Goal: Task Accomplishment & Management: Complete application form

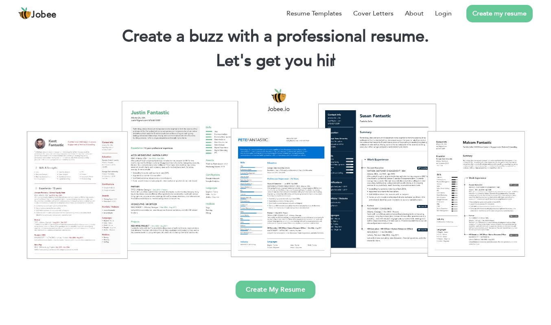
scroll to position [26, 0]
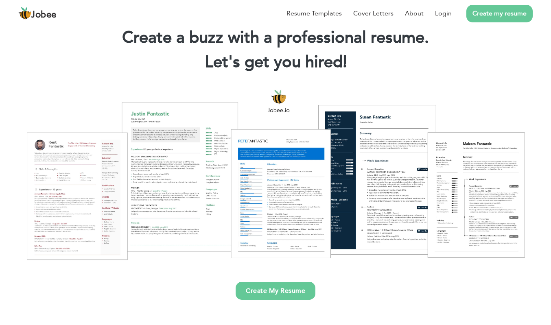
click at [271, 296] on link "Create My Resume" at bounding box center [276, 291] width 80 height 18
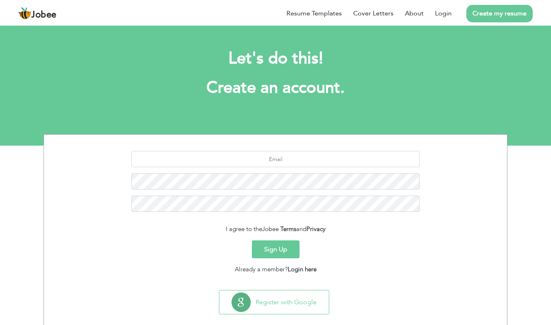
click at [296, 300] on button "Register with Google" at bounding box center [273, 302] width 109 height 24
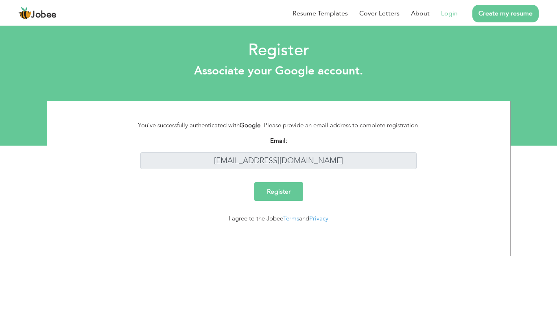
click at [283, 195] on input "Register" at bounding box center [278, 191] width 49 height 19
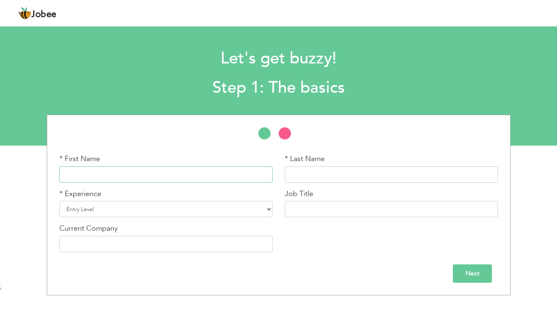
click at [146, 176] on input "text" at bounding box center [165, 174] width 213 height 16
type input "l"
type input "Laiba"
click at [331, 172] on input "text" at bounding box center [391, 174] width 213 height 16
type input "manzoor"
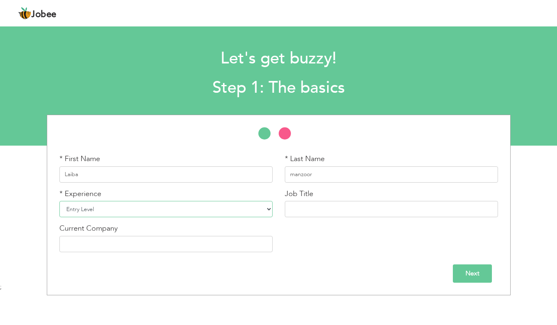
click at [111, 212] on select "Entry Level Less than 1 Year 1 Year 2 Years 3 Years 4 Years 5 Years 6 Years 7 Y…" at bounding box center [165, 209] width 213 height 16
click at [59, 201] on select "Entry Level Less than 1 Year 1 Year 2 Years 3 Years 4 Years 5 Years 6 Years 7 Y…" at bounding box center [165, 209] width 213 height 16
click at [370, 211] on input "text" at bounding box center [391, 209] width 213 height 16
click at [268, 211] on select "Entry Level Less than 1 Year 1 Year 2 Years 3 Years 4 Years 5 Years 6 Years 7 Y…" at bounding box center [165, 209] width 213 height 16
select select "4"
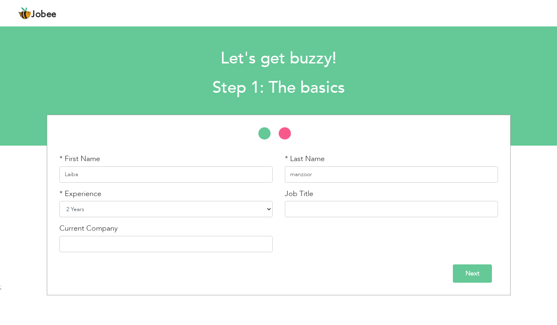
click at [59, 201] on select "Entry Level Less than 1 Year 1 Year 2 Years 3 Years 4 Years 5 Years 6 Years 7 Y…" at bounding box center [165, 209] width 213 height 16
click at [366, 211] on input "text" at bounding box center [391, 209] width 213 height 16
type input "S"
click at [299, 206] on input "DATA entery" at bounding box center [391, 209] width 213 height 16
click at [310, 209] on input "DataA entery" at bounding box center [391, 209] width 213 height 16
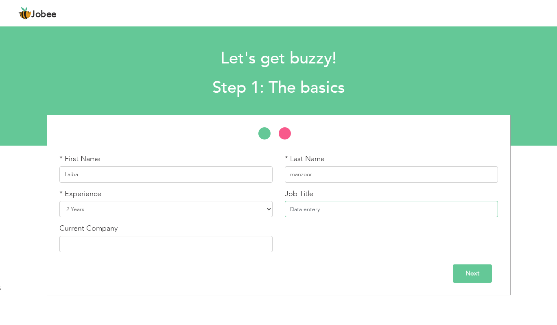
click at [349, 210] on input "Data entery" at bounding box center [391, 209] width 213 height 16
type input "Data entery specialist"
click at [475, 273] on input "Next" at bounding box center [472, 273] width 39 height 18
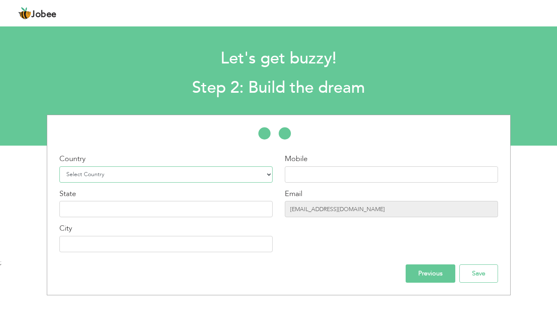
click at [266, 173] on select "Select Country Afghanistan Albania Algeria American Samoa Andorra Angola Anguil…" at bounding box center [165, 174] width 213 height 16
select select "166"
click at [59, 166] on select "Select Country Afghanistan Albania Algeria American Samoa Andorra Angola Anguil…" at bounding box center [165, 174] width 213 height 16
click at [146, 212] on input "text" at bounding box center [165, 209] width 213 height 16
type input "[GEOGRAPHIC_DATA]"
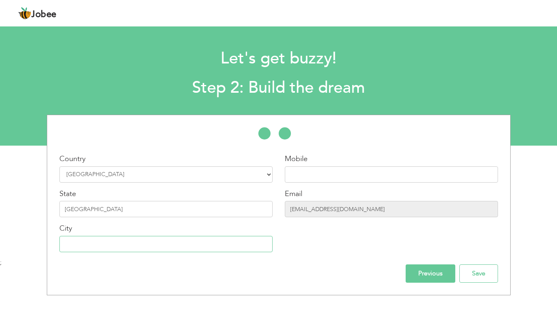
click at [113, 245] on input "text" at bounding box center [165, 244] width 213 height 16
type input "[GEOGRAPHIC_DATA]"
click at [344, 174] on input "text" at bounding box center [391, 174] width 213 height 16
type input "03152969604"
click at [482, 275] on input "Save" at bounding box center [478, 273] width 39 height 18
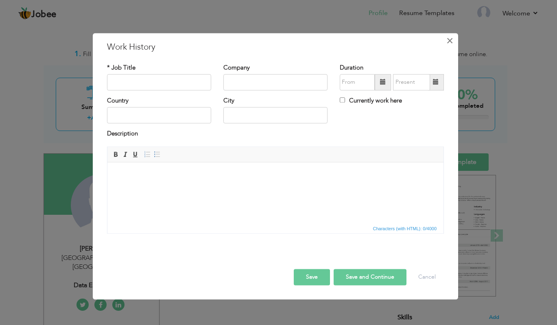
click at [449, 44] on span "×" at bounding box center [449, 40] width 7 height 15
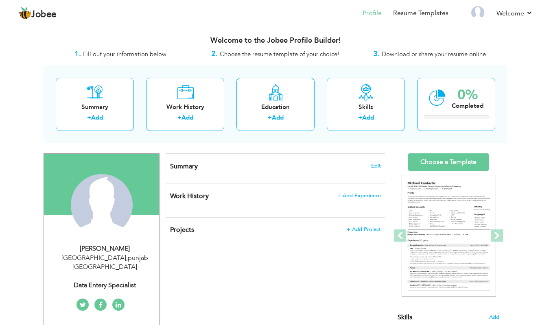
radio input "true"
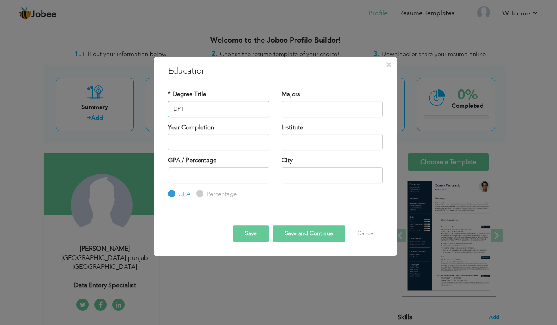
type input "DPT"
click at [198, 144] on input "text" at bounding box center [218, 142] width 101 height 16
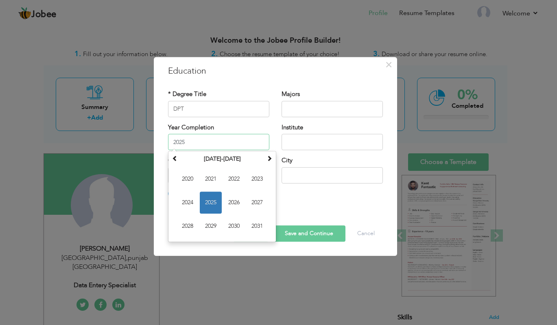
click at [190, 208] on span "2024" at bounding box center [188, 203] width 22 height 22
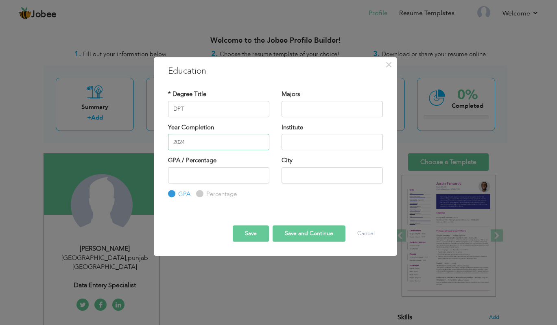
click at [198, 144] on input "2024" at bounding box center [218, 142] width 101 height 16
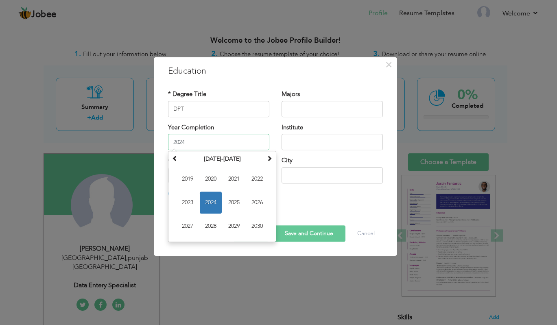
click at [189, 203] on span "2023" at bounding box center [188, 203] width 22 height 22
type input "2023"
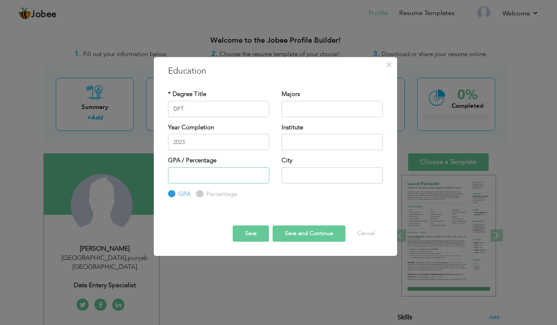
click at [197, 178] on input "number" at bounding box center [218, 175] width 101 height 16
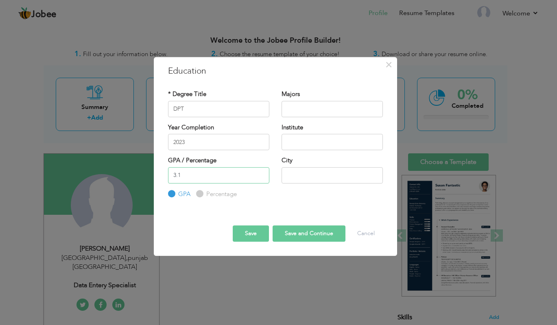
type input "3.1"
click at [353, 112] on input "text" at bounding box center [331, 109] width 101 height 16
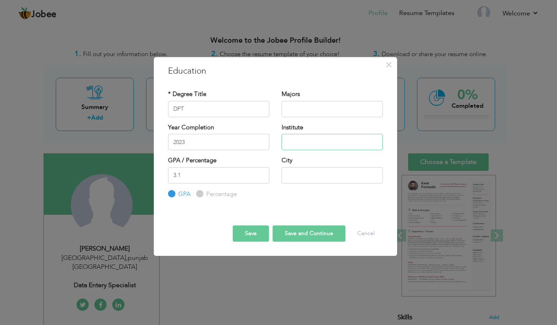
click at [338, 145] on input "text" at bounding box center [331, 142] width 101 height 16
type input "UMT"
click at [322, 107] on input "text" at bounding box center [331, 109] width 101 height 16
type input "DPT"
click at [319, 177] on input "text" at bounding box center [331, 175] width 101 height 16
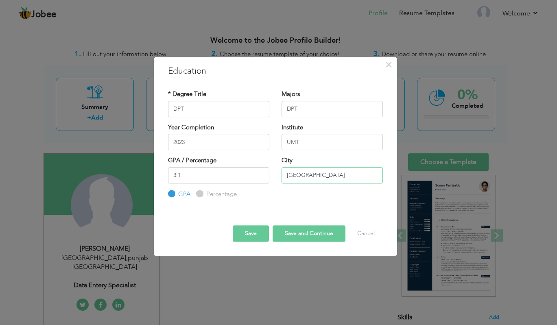
type input "[GEOGRAPHIC_DATA]"
click at [336, 236] on button "Save and Continue" at bounding box center [309, 233] width 73 height 16
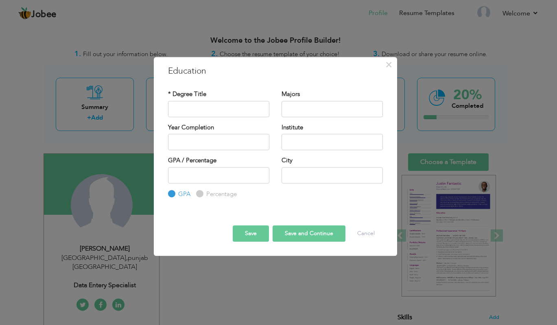
click at [243, 242] on button "Save" at bounding box center [251, 233] width 36 height 16
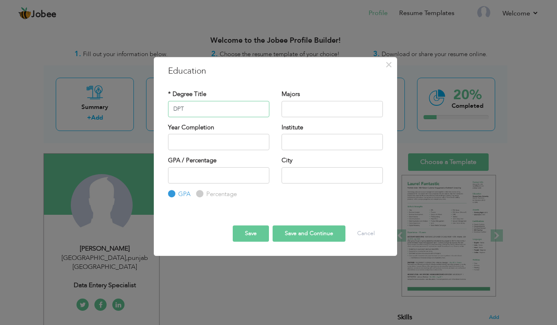
type input "DPT"
click at [318, 109] on input "text" at bounding box center [331, 109] width 101 height 16
type input "S"
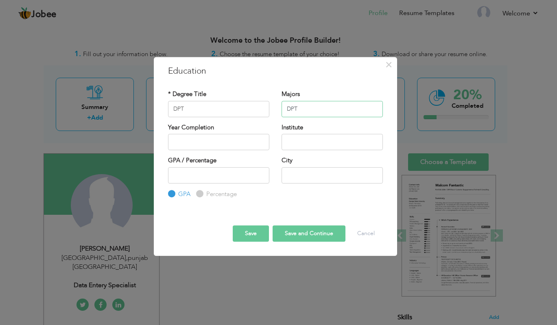
type input "DPT"
click at [206, 145] on input "text" at bounding box center [218, 142] width 101 height 16
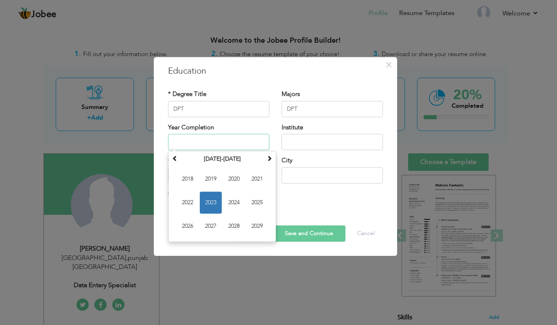
click at [213, 206] on span "2023" at bounding box center [211, 203] width 22 height 22
type input "2023"
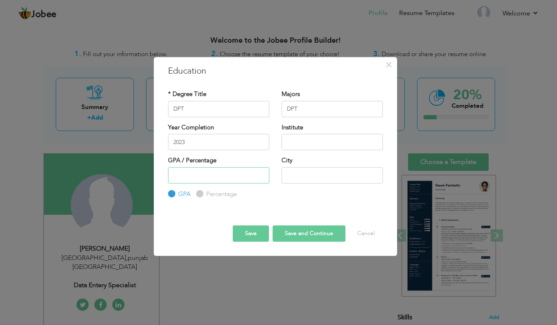
click at [208, 172] on input "number" at bounding box center [218, 175] width 101 height 16
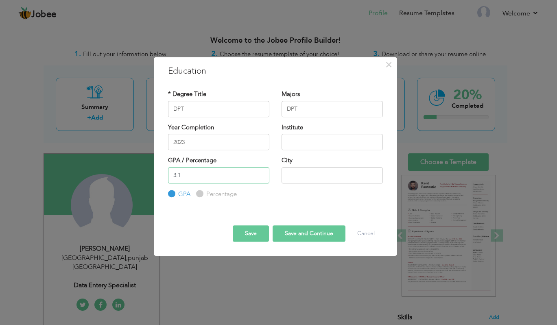
type input "3.1"
click at [317, 140] on input "text" at bounding box center [331, 142] width 101 height 16
type input "UMT"
click at [299, 190] on div "GPA / Percentage 3.1 GPA Percentage City" at bounding box center [275, 177] width 227 height 42
click at [303, 176] on input "text" at bounding box center [331, 175] width 101 height 16
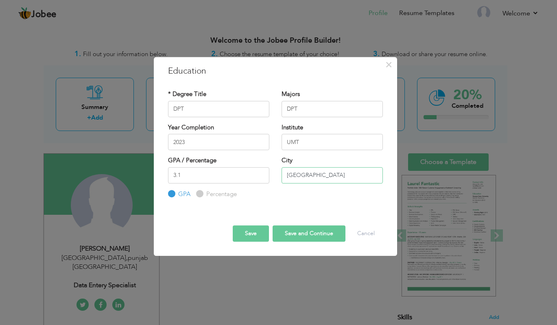
type input "[GEOGRAPHIC_DATA]"
click at [247, 234] on button "Save" at bounding box center [251, 233] width 36 height 16
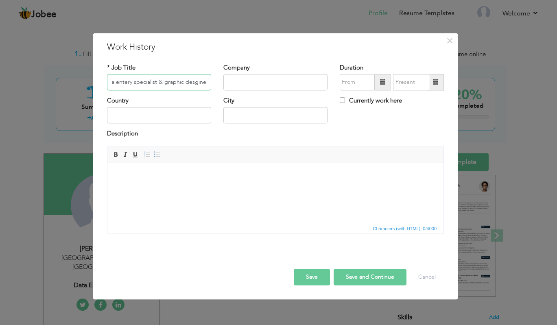
scroll to position [0, 11]
type input "data entery specialist & graphic desginer"
click at [243, 79] on input "text" at bounding box center [275, 82] width 104 height 16
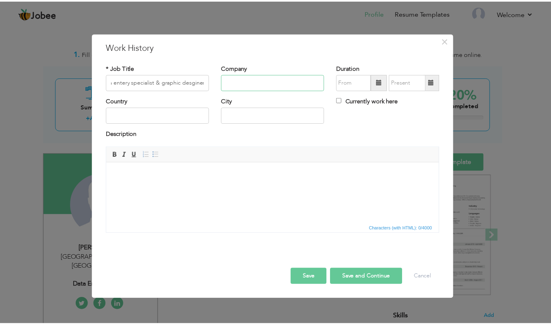
scroll to position [0, 0]
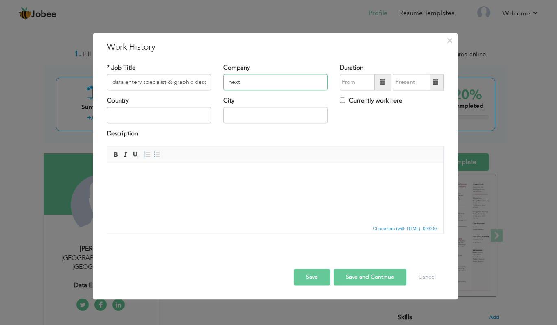
click at [255, 80] on input "next" at bounding box center [275, 82] width 104 height 16
click at [254, 81] on input "next" at bounding box center [275, 82] width 104 height 16
click at [263, 82] on input "next" at bounding box center [275, 82] width 104 height 16
click at [261, 79] on input "next" at bounding box center [275, 82] width 104 height 16
click at [267, 85] on input "next" at bounding box center [275, 82] width 104 height 16
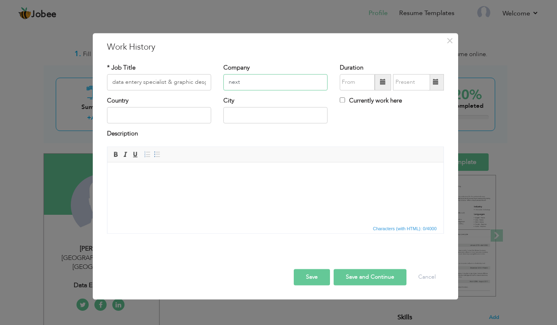
click at [306, 84] on input "next" at bounding box center [275, 82] width 104 height 16
click at [309, 80] on input "next" at bounding box center [275, 82] width 104 height 16
click at [314, 85] on input "next" at bounding box center [275, 82] width 104 height 16
click at [313, 86] on input "next" at bounding box center [275, 82] width 104 height 16
click at [316, 85] on input "next" at bounding box center [275, 82] width 104 height 16
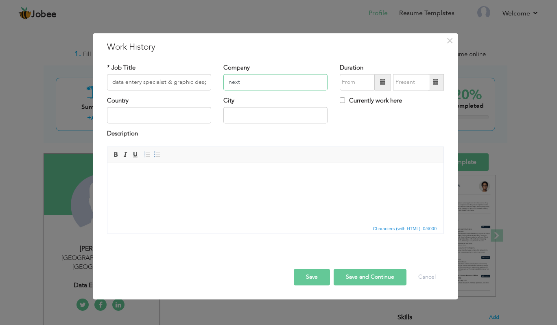
click at [270, 90] on input "next" at bounding box center [275, 82] width 104 height 16
type input "next"
click at [450, 43] on span "×" at bounding box center [449, 40] width 7 height 15
click at [133, 85] on input "text" at bounding box center [159, 82] width 104 height 16
type input "Data entry & graphic designer"
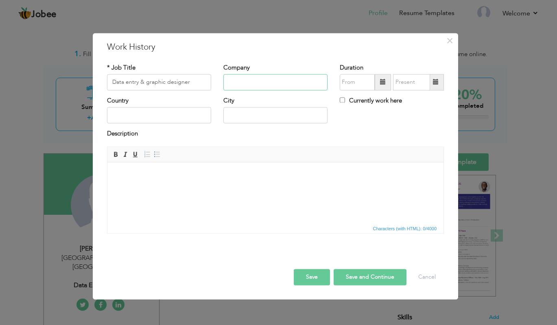
click at [266, 86] on input "text" at bounding box center [275, 82] width 104 height 16
type input "next algo"
click at [267, 117] on input "text" at bounding box center [275, 115] width 104 height 16
type input "[GEOGRAPHIC_DATA]"
click at [143, 113] on input "text" at bounding box center [159, 115] width 104 height 16
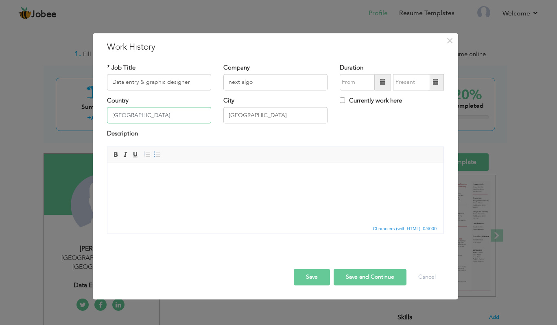
type input "[GEOGRAPHIC_DATA]"
click at [379, 83] on span at bounding box center [383, 82] width 16 height 16
click at [377, 83] on span at bounding box center [383, 82] width 16 height 16
click at [382, 82] on span at bounding box center [383, 82] width 6 height 6
click at [377, 82] on span at bounding box center [383, 82] width 16 height 16
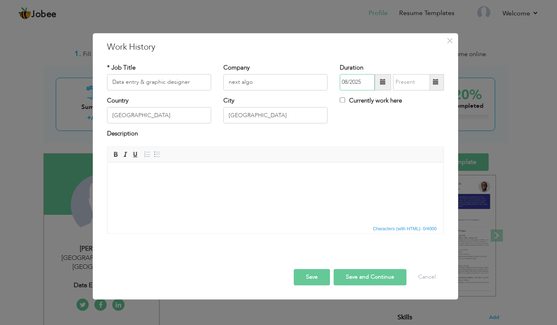
click at [363, 81] on input "08/2025" at bounding box center [357, 82] width 35 height 16
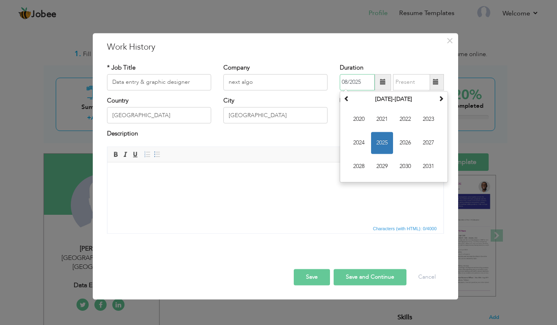
click at [427, 119] on span "2023" at bounding box center [428, 119] width 22 height 22
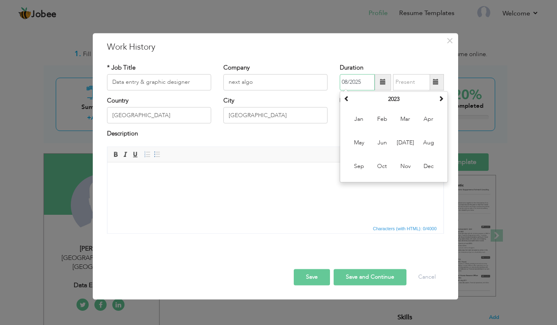
click at [344, 96] on span at bounding box center [347, 99] width 6 height 6
click at [393, 101] on th "2022" at bounding box center [393, 99] width 85 height 12
click at [441, 99] on span at bounding box center [441, 99] width 6 height 6
click at [342, 99] on th at bounding box center [347, 99] width 10 height 12
click at [346, 98] on span at bounding box center [347, 99] width 6 height 6
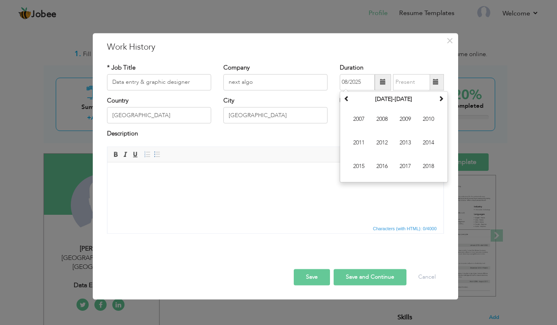
click at [387, 59] on div "* Job Title Data entry & graphic designer Company next algo Duration 08/2025 [D…" at bounding box center [275, 151] width 349 height 188
click at [376, 82] on span at bounding box center [383, 82] width 16 height 16
click at [383, 89] on span at bounding box center [383, 82] width 16 height 16
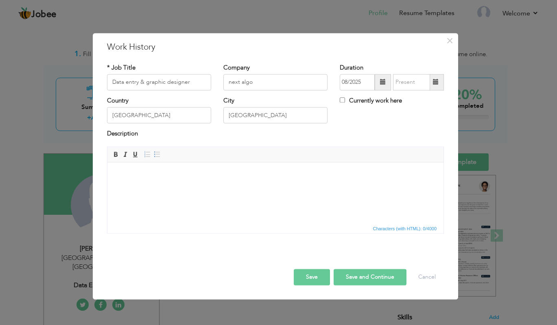
click at [380, 83] on span at bounding box center [383, 82] width 6 height 6
click at [381, 83] on span at bounding box center [383, 82] width 6 height 6
click at [378, 81] on span at bounding box center [383, 82] width 16 height 16
click at [380, 84] on span at bounding box center [383, 82] width 6 height 6
click at [362, 81] on input "08/2025" at bounding box center [357, 82] width 35 height 16
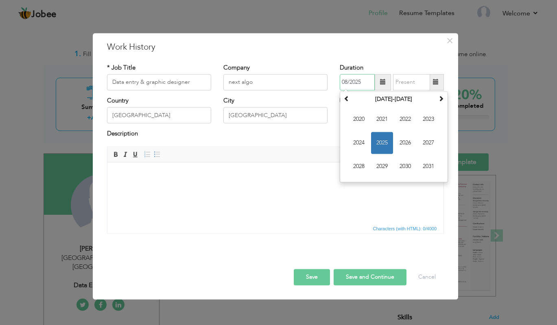
click at [401, 122] on span "2022" at bounding box center [405, 119] width 22 height 22
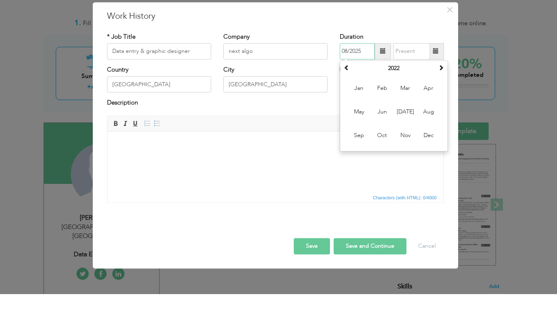
click at [403, 124] on span "Mar" at bounding box center [405, 119] width 22 height 22
type input "03/2022"
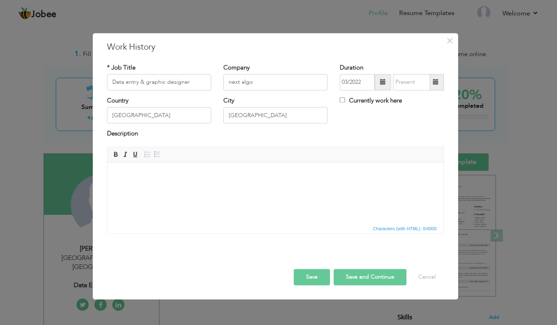
click at [437, 84] on span at bounding box center [436, 82] width 6 height 6
click at [411, 85] on input "08/2025" at bounding box center [411, 82] width 37 height 16
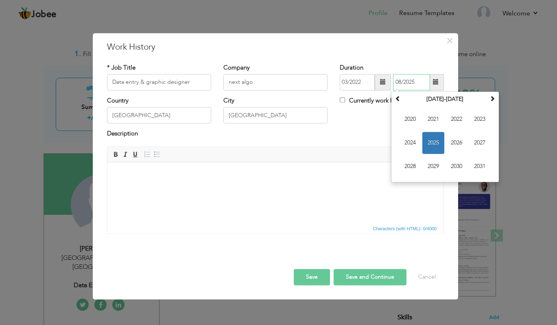
click at [412, 141] on span "2024" at bounding box center [410, 143] width 22 height 22
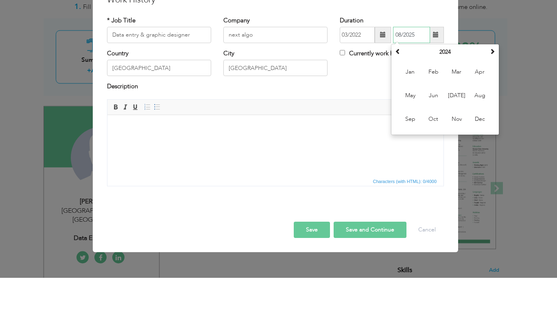
click at [433, 144] on span "Jun" at bounding box center [433, 143] width 22 height 22
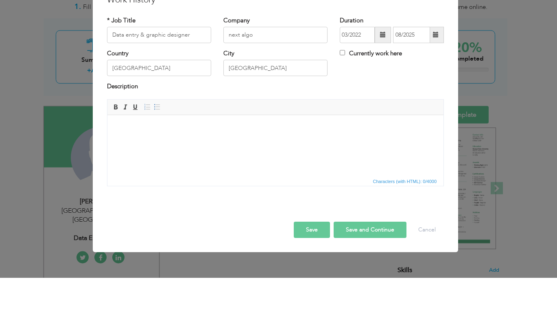
type input "06/2024"
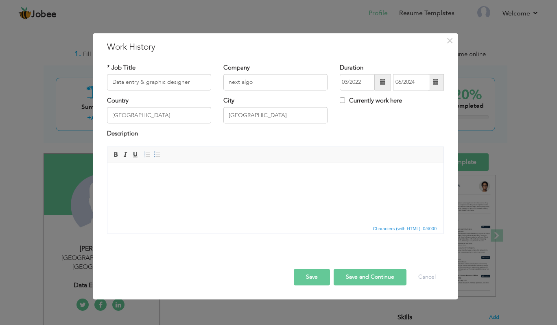
click at [321, 274] on button "Save" at bounding box center [312, 277] width 36 height 16
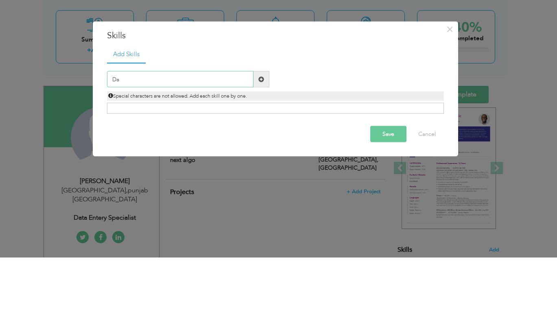
type input "D"
click at [260, 152] on span at bounding box center [261, 147] width 16 height 16
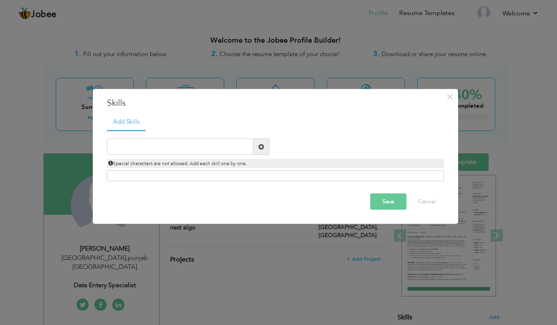
click at [262, 140] on span at bounding box center [261, 147] width 16 height 16
click at [261, 147] on span at bounding box center [261, 147] width 6 height 6
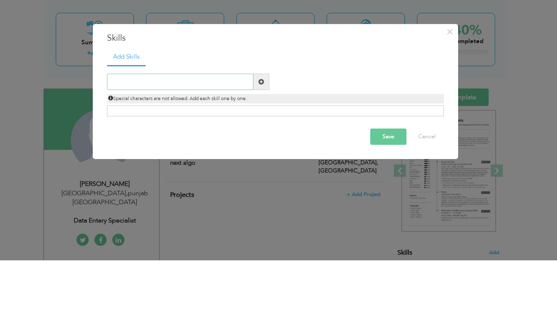
click at [155, 147] on input "text" at bounding box center [180, 147] width 146 height 16
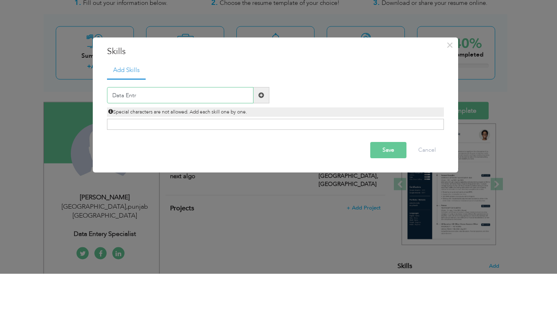
type input "Data Entry"
click at [261, 155] on div "Special characters are not allowed. Add each skill one by one." at bounding box center [275, 161] width 349 height 13
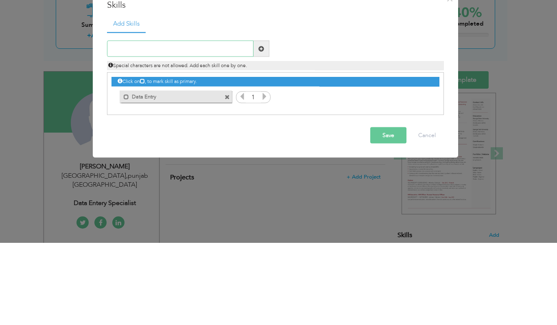
click at [172, 128] on input "text" at bounding box center [180, 131] width 146 height 16
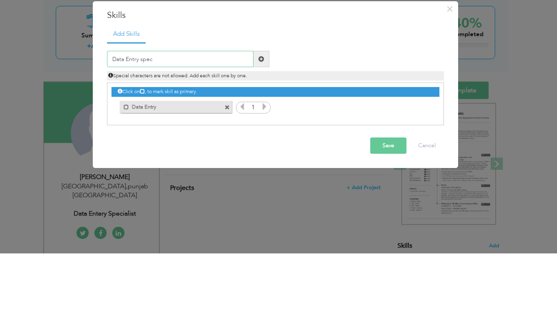
type input "Data Entry specialist"
click at [262, 130] on span at bounding box center [261, 131] width 6 height 6
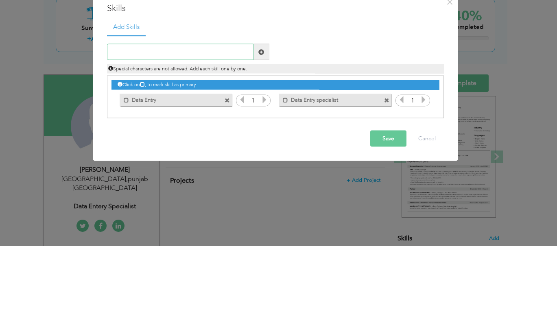
click at [148, 132] on input "text" at bounding box center [180, 131] width 146 height 16
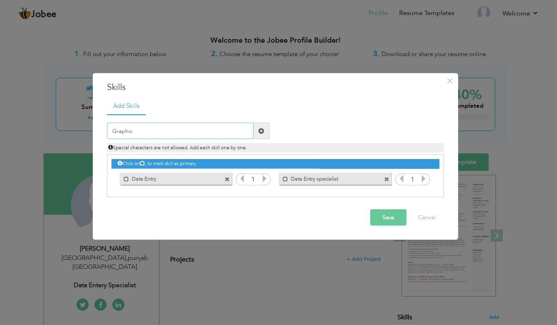
type input "Graphic designer"
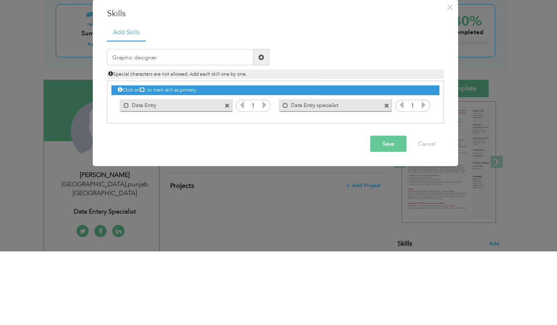
click at [263, 129] on span at bounding box center [261, 131] width 16 height 16
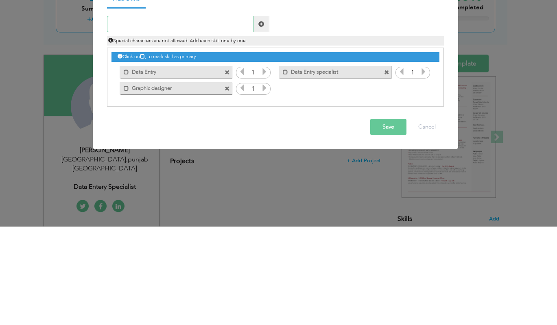
click at [165, 124] on input "text" at bounding box center [180, 123] width 146 height 16
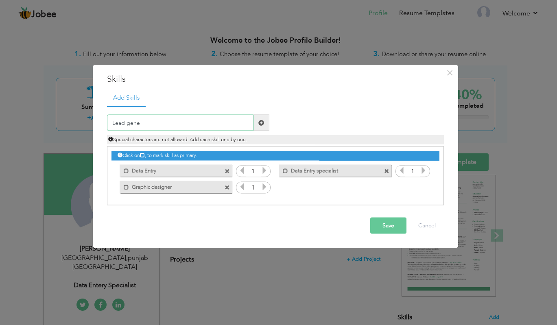
type input "Lead generation"
click at [263, 120] on span at bounding box center [261, 123] width 6 height 6
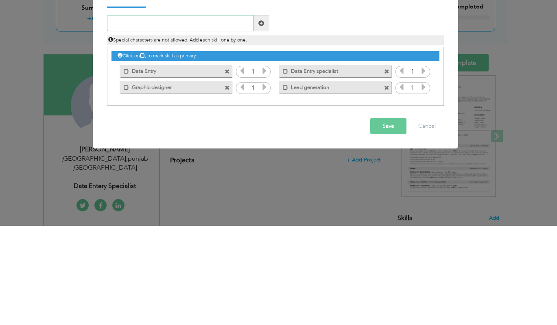
click at [148, 120] on input "text" at bounding box center [180, 123] width 146 height 16
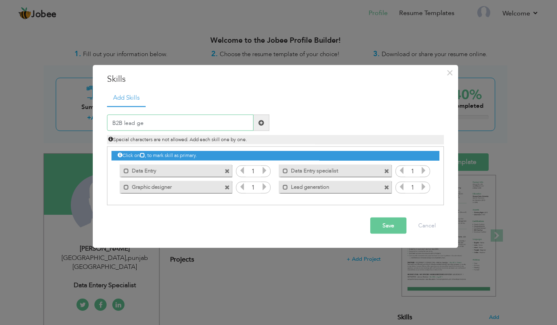
type input "B2B lead generation"
click at [262, 131] on div "Special characters are not allowed. Add each skill one by one." at bounding box center [275, 137] width 349 height 13
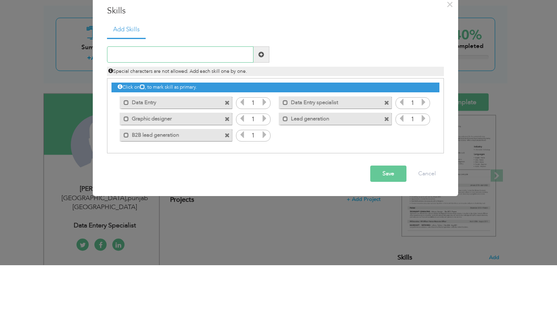
click at [141, 112] on input "text" at bounding box center [180, 115] width 146 height 16
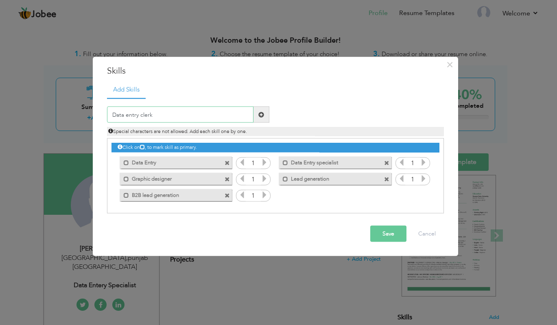
type input "Data entry clerk"
click at [266, 112] on span at bounding box center [261, 115] width 16 height 16
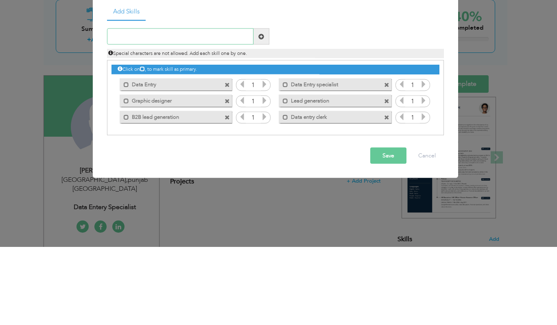
click at [136, 117] on input "text" at bounding box center [180, 115] width 146 height 16
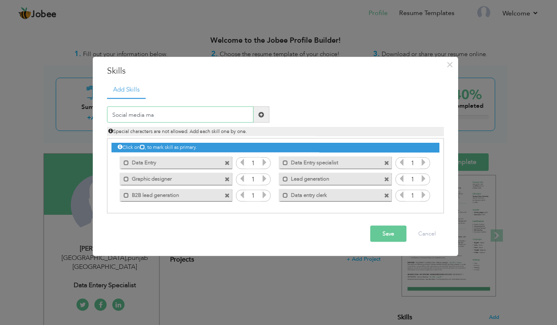
type input "Social media management"
click at [260, 111] on span at bounding box center [261, 115] width 16 height 16
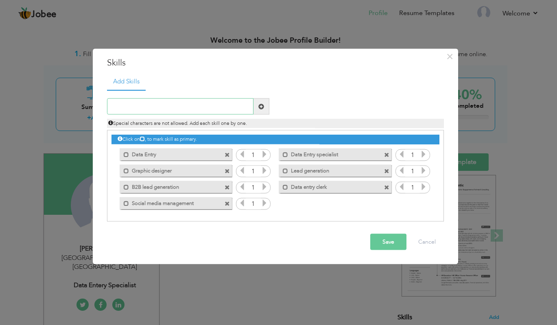
click at [172, 105] on input "text" at bounding box center [180, 106] width 146 height 16
type input "Social media post"
click at [261, 106] on span at bounding box center [261, 106] width 6 height 6
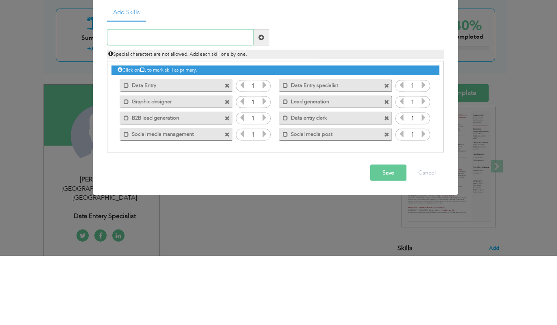
click at [197, 109] on input "text" at bounding box center [180, 106] width 146 height 16
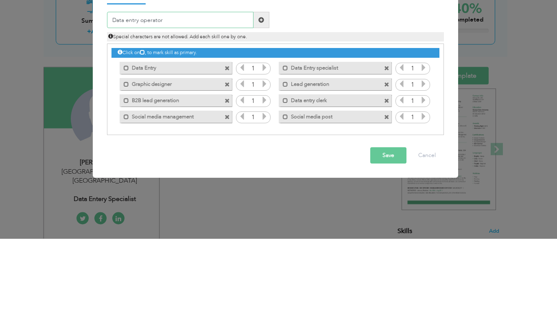
type input "Data entry operator"
click at [259, 115] on div "Special characters are not allowed. Add each skill one by one." at bounding box center [275, 121] width 349 height 13
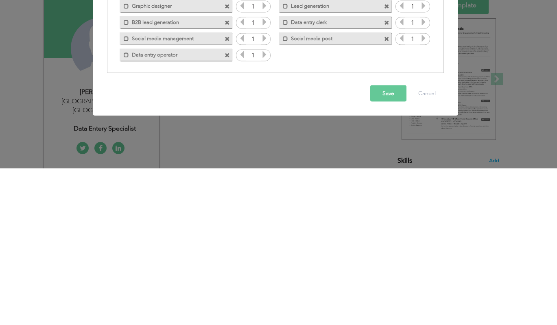
click at [384, 250] on button "Save" at bounding box center [388, 250] width 36 height 16
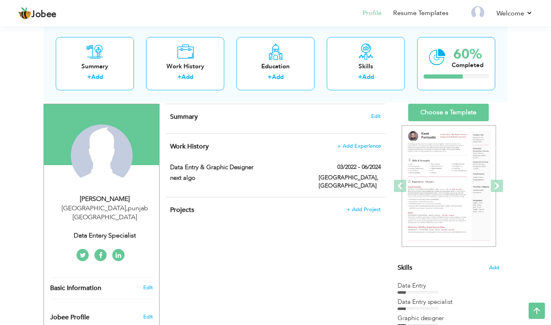
scroll to position [39, 0]
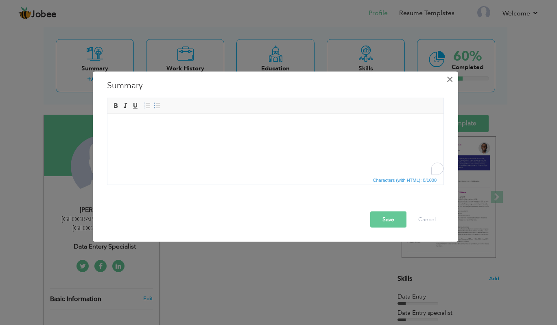
click at [447, 83] on span "×" at bounding box center [449, 79] width 7 height 15
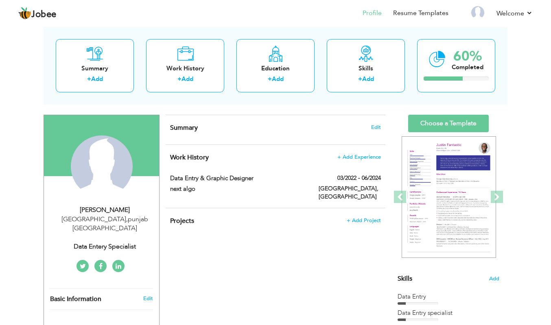
click at [107, 57] on div "Summary + Add" at bounding box center [95, 65] width 78 height 53
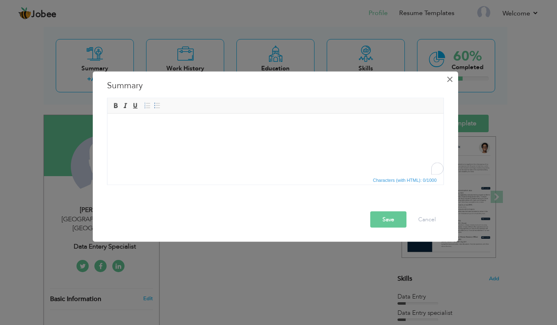
click at [449, 84] on span "×" at bounding box center [449, 79] width 7 height 15
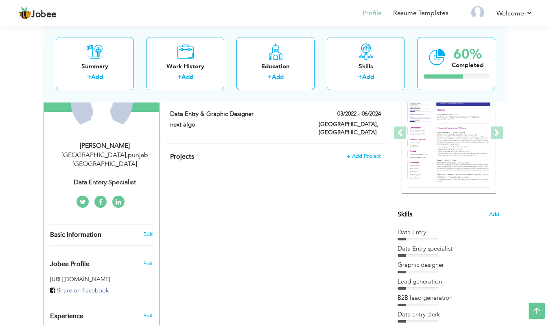
scroll to position [102, 0]
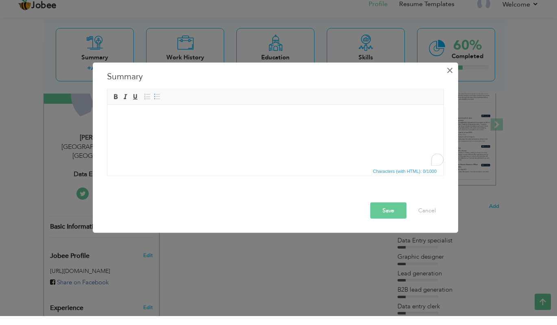
click at [448, 76] on span "×" at bounding box center [449, 79] width 7 height 15
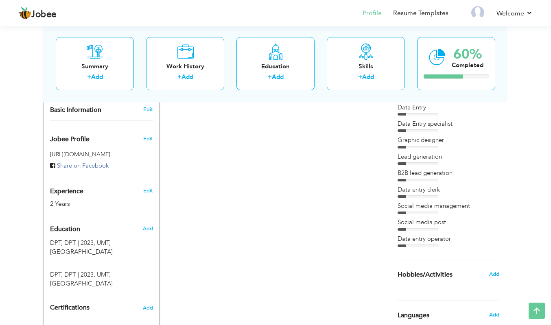
scroll to position [228, 0]
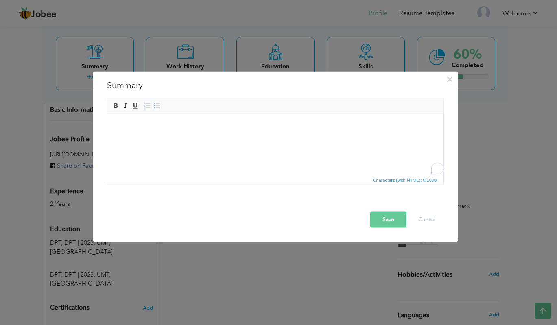
click at [123, 129] on body "To enrich screen reader interactions, please activate Accessibility in Grammarl…" at bounding box center [276, 126] width 320 height 9
click at [125, 126] on body "To enrich screen reader interactions, please activate Accessibility in Grammarl…" at bounding box center [276, 126] width 320 height 9
click at [118, 124] on body "To enrich screen reader interactions, please activate Accessibility in Grammarl…" at bounding box center [276, 126] width 320 height 9
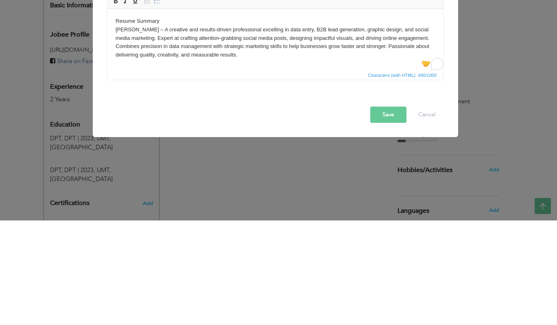
click at [162, 22] on body "Resume Summary [PERSON_NAME] – A creative and results-driven professional excel…" at bounding box center [276, 38] width 320 height 42
click at [116, 33] on body "[PERSON_NAME] – A creative and results-driven professional excelling in data en…" at bounding box center [276, 38] width 320 height 42
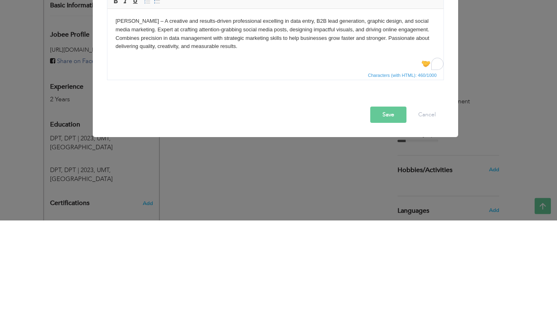
click at [386, 216] on button "Save" at bounding box center [388, 219] width 36 height 16
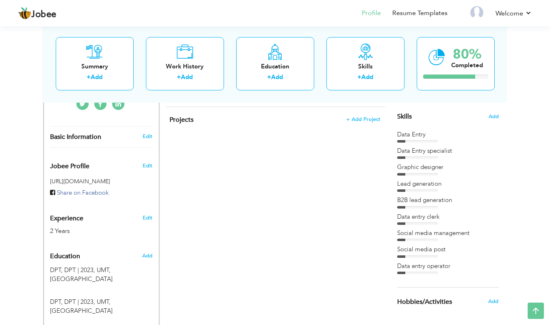
scroll to position [201, 0]
type input "Laiba"
type input "manzoor"
type input "03152969604"
select select "number:166"
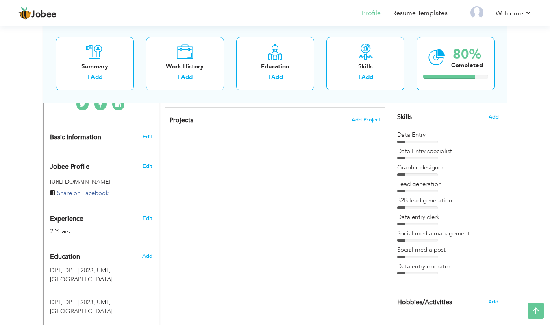
type input "[GEOGRAPHIC_DATA]"
select select "number:4"
type input "Data entery specialist"
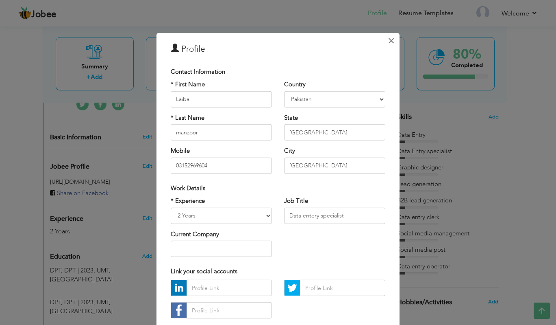
click at [393, 39] on button "×" at bounding box center [391, 40] width 13 height 13
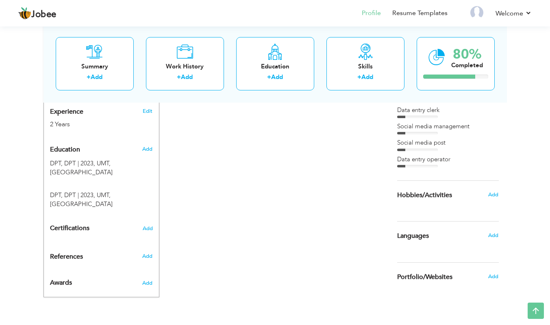
scroll to position [308, 0]
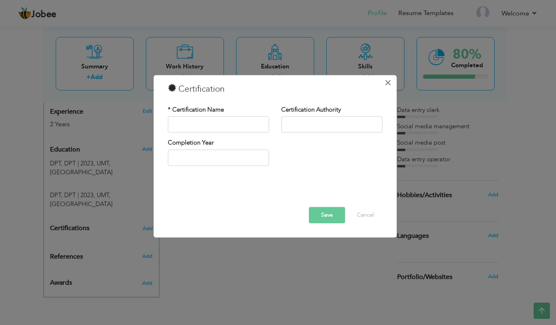
click at [391, 87] on span "×" at bounding box center [388, 82] width 7 height 15
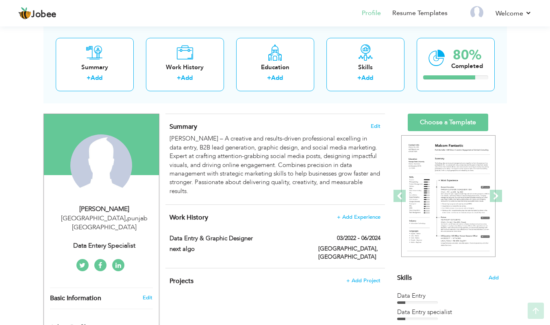
scroll to position [70, 0]
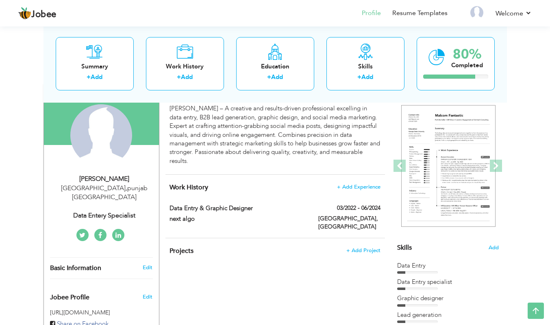
click at [402, 161] on span at bounding box center [400, 165] width 12 height 12
click at [499, 168] on span at bounding box center [496, 165] width 12 height 12
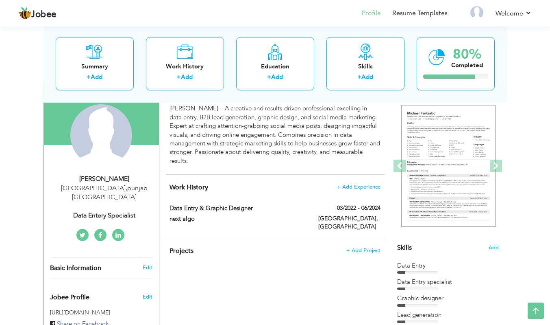
click at [497, 166] on span at bounding box center [496, 165] width 12 height 12
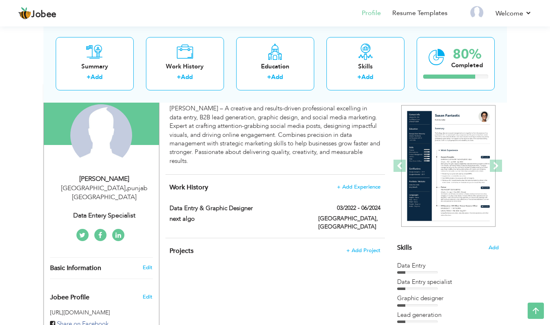
click at [500, 163] on span at bounding box center [496, 165] width 12 height 12
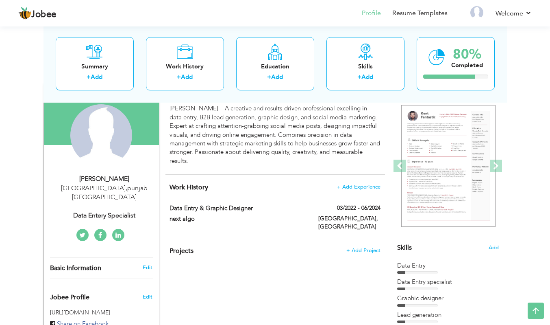
click at [497, 167] on span at bounding box center [496, 165] width 12 height 12
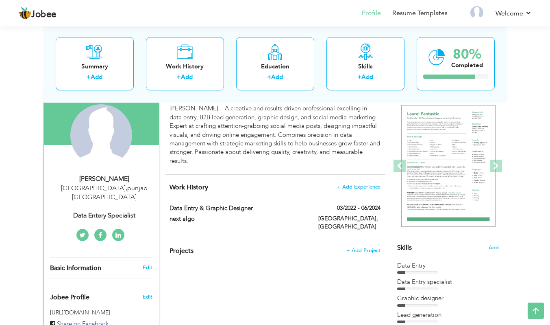
click at [500, 164] on span at bounding box center [496, 165] width 12 height 12
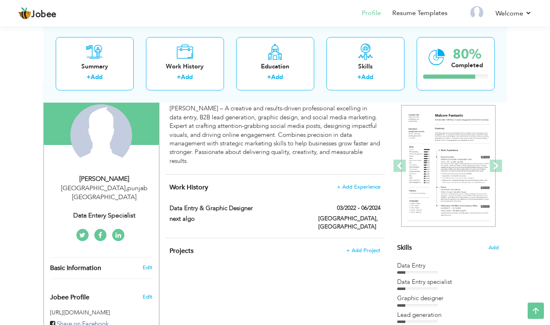
click at [497, 164] on span at bounding box center [496, 165] width 12 height 12
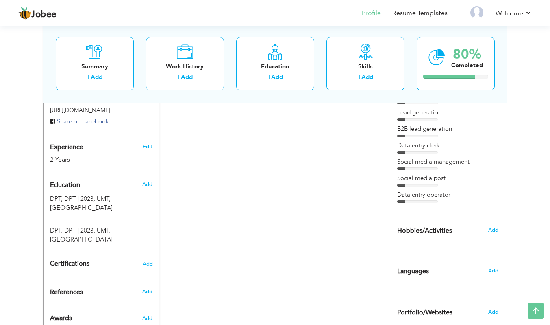
scroll to position [308, 0]
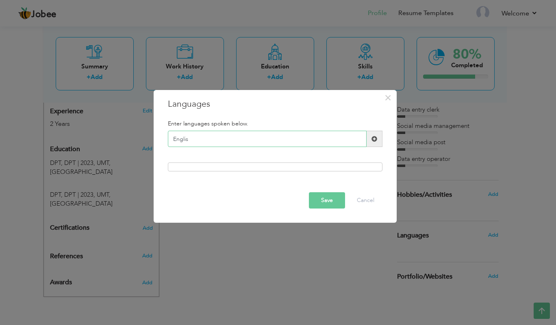
type input "English"
click at [380, 131] on span at bounding box center [375, 139] width 16 height 16
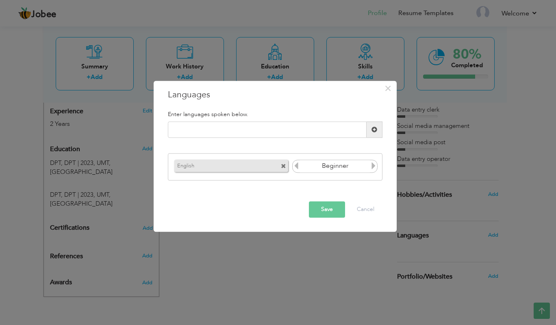
click at [371, 136] on div "Please enter a valid language." at bounding box center [275, 133] width 227 height 23
click at [368, 166] on input "Beginner" at bounding box center [335, 166] width 70 height 12
click at [373, 167] on icon at bounding box center [373, 165] width 7 height 7
click at [372, 166] on icon at bounding box center [373, 165] width 7 height 7
click at [263, 129] on input "text" at bounding box center [267, 130] width 199 height 16
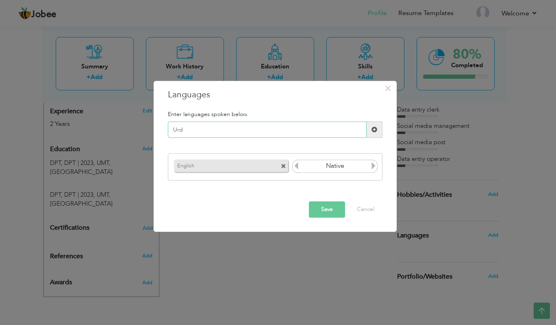
type input "Urdu"
click at [375, 129] on div "Urdu" at bounding box center [275, 133] width 227 height 23
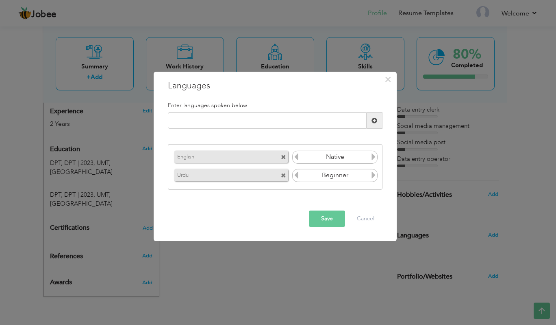
click at [371, 174] on icon at bounding box center [373, 174] width 7 height 7
click at [371, 173] on icon at bounding box center [373, 174] width 7 height 7
click at [372, 174] on icon at bounding box center [373, 174] width 7 height 7
click at [299, 155] on icon at bounding box center [296, 156] width 7 height 7
click at [336, 218] on button "Save" at bounding box center [327, 218] width 36 height 16
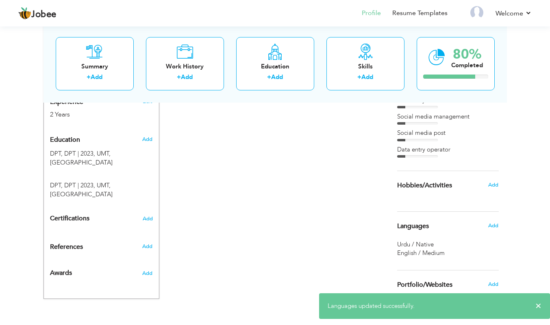
scroll to position [325, 0]
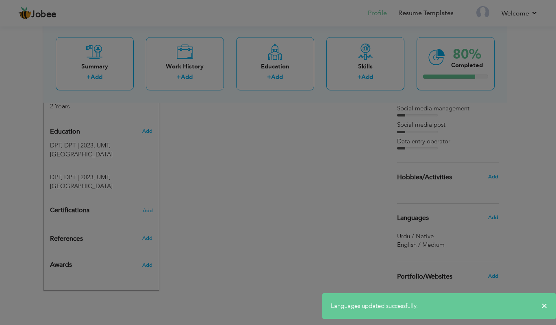
click at [0, 0] on div "× Hobbies/Extra Activities Enter your hobbies or extra curricular activities be…" at bounding box center [0, 0] width 0 height 0
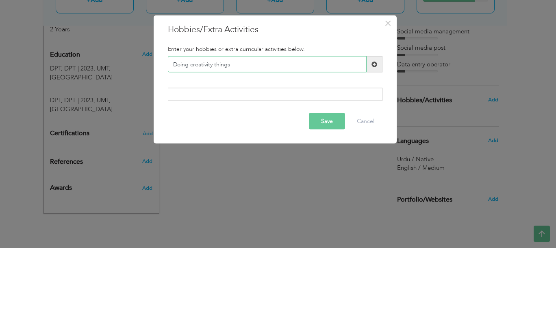
type input "Doing creativity things"
click at [375, 155] on div "Duplicate entry" at bounding box center [275, 155] width 227 height 0
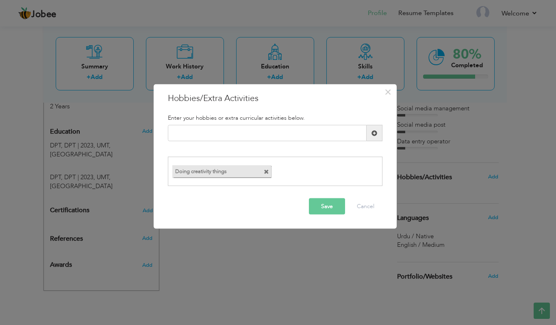
click at [376, 135] on span at bounding box center [375, 133] width 16 height 16
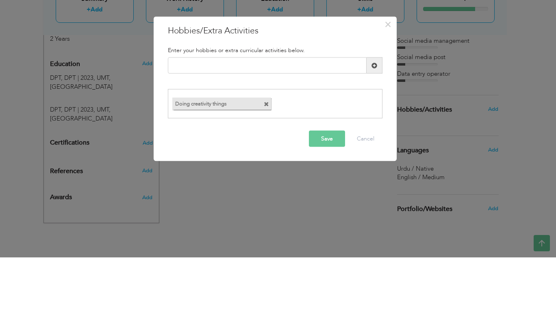
click at [236, 147] on div "Duplicate entry" at bounding box center [275, 147] width 227 height 0
click at [212, 131] on input "text" at bounding box center [267, 133] width 199 height 16
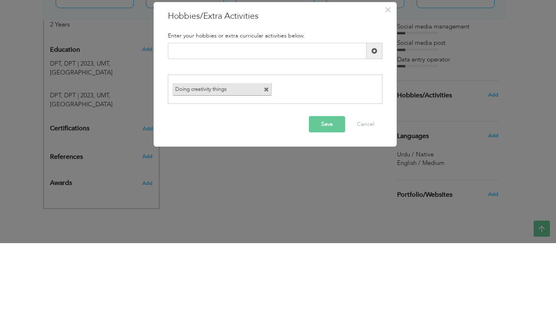
click at [0, 0] on span "button" at bounding box center [0, 0] width 0 height 0
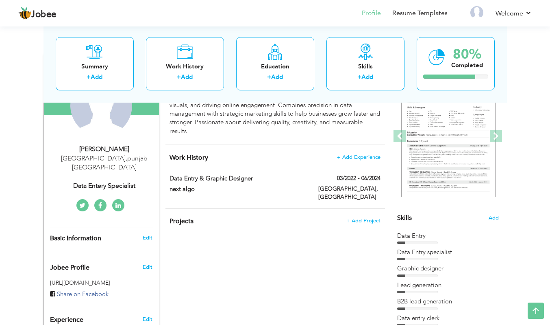
scroll to position [0, 0]
